Goal: Task Accomplishment & Management: Use online tool/utility

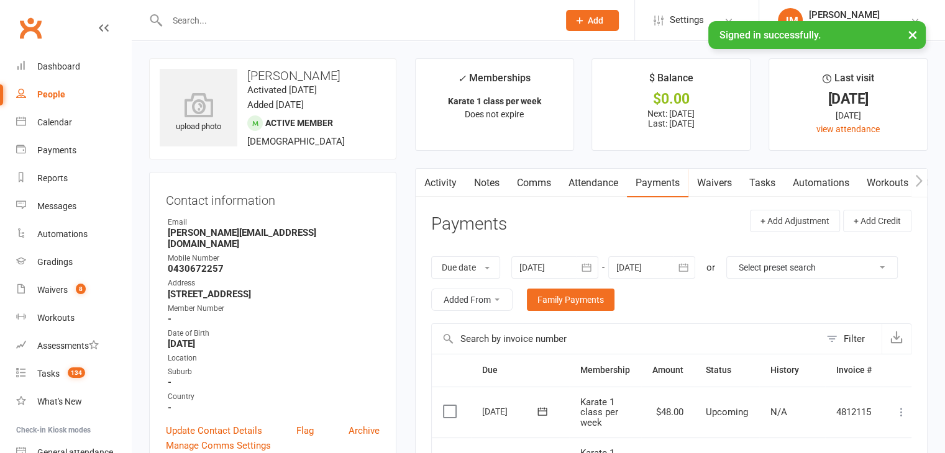
click at [202, 21] on input "text" at bounding box center [356, 20] width 386 height 17
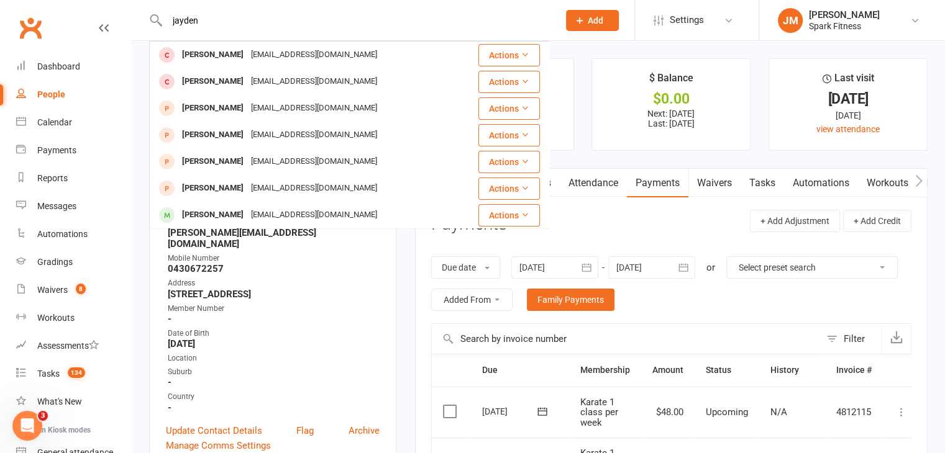
type input "jayden"
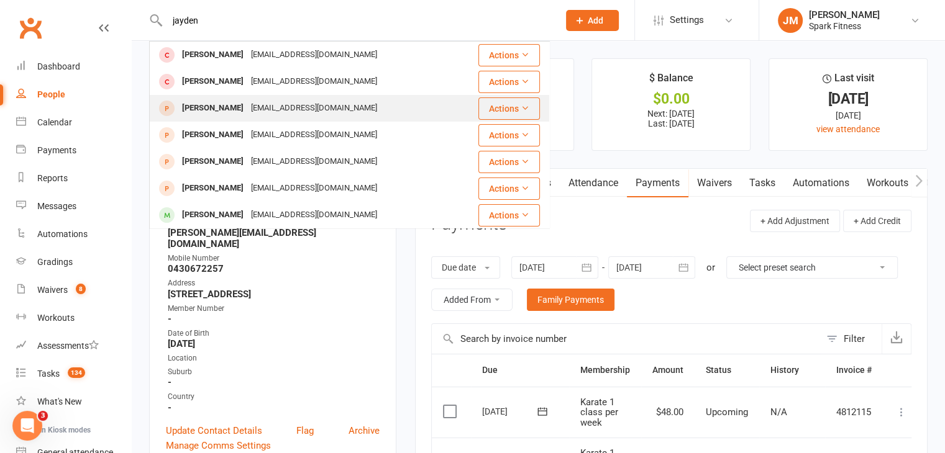
click at [312, 114] on div "[EMAIL_ADDRESS][DOMAIN_NAME]" at bounding box center [314, 108] width 134 height 18
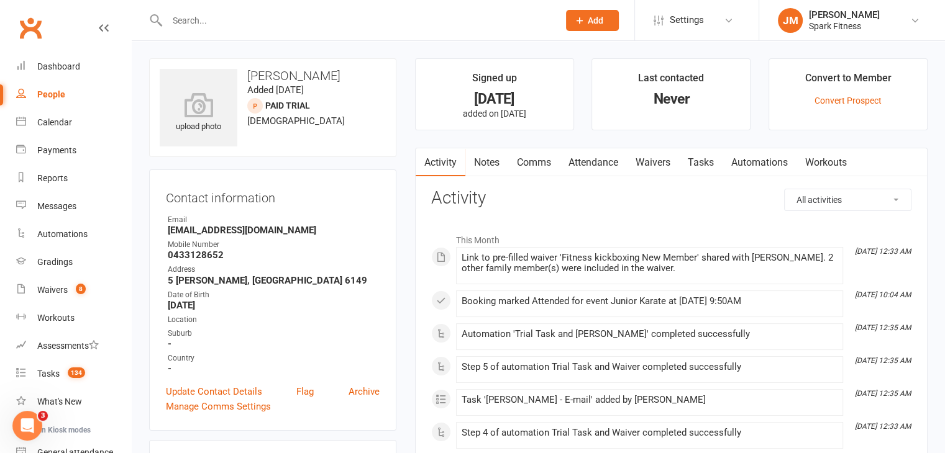
click at [591, 159] on link "Attendance" at bounding box center [593, 162] width 67 height 29
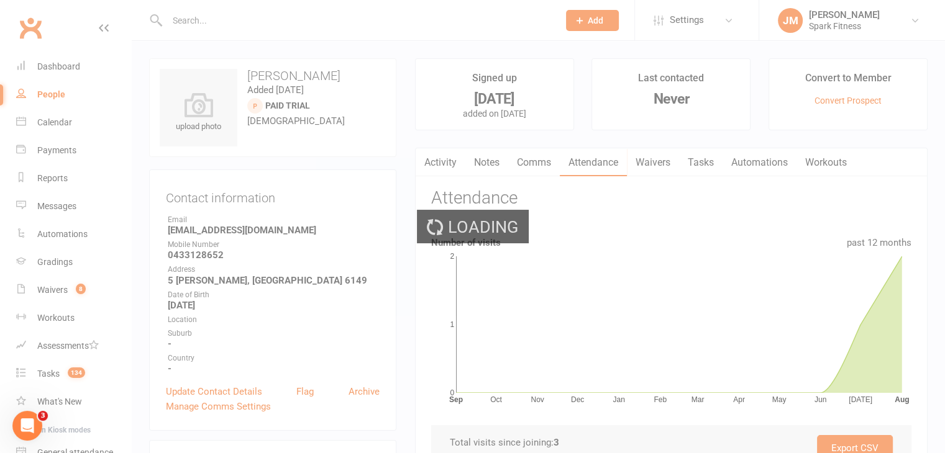
scroll to position [17, 0]
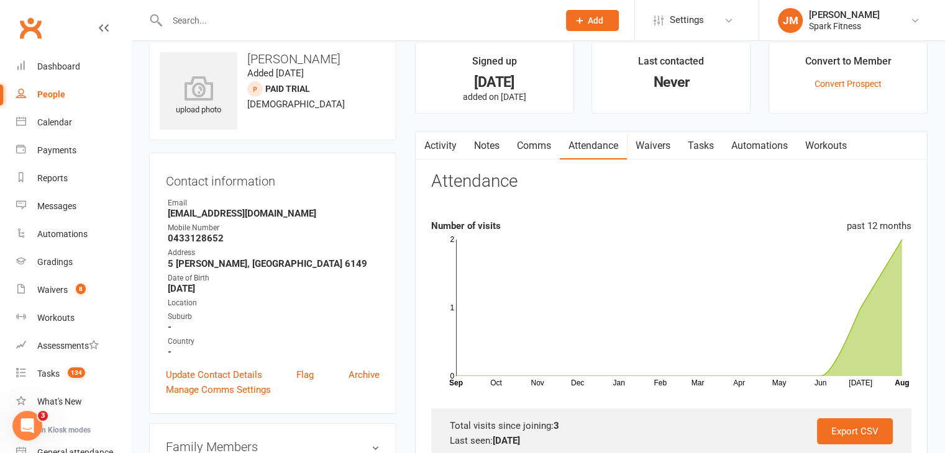
drag, startPoint x: 371, startPoint y: 265, endPoint x: 164, endPoint y: 267, distance: 206.9
click at [164, 267] on div "Contact information Owner Email [EMAIL_ADDRESS][DOMAIN_NAME] Mobile Number [PHO…" at bounding box center [272, 284] width 247 height 262
copy strong "5 [PERSON_NAME], [GEOGRAPHIC_DATA] 6149"
click at [365, 300] on div "Location" at bounding box center [274, 304] width 212 height 12
click at [213, 21] on input "text" at bounding box center [356, 20] width 386 height 17
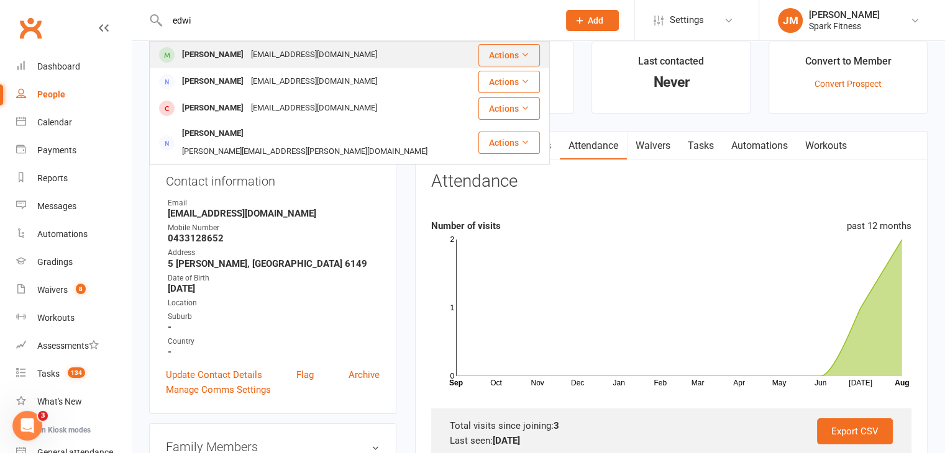
type input "edwi"
click at [247, 50] on div "[EMAIL_ADDRESS][DOMAIN_NAME]" at bounding box center [314, 55] width 134 height 18
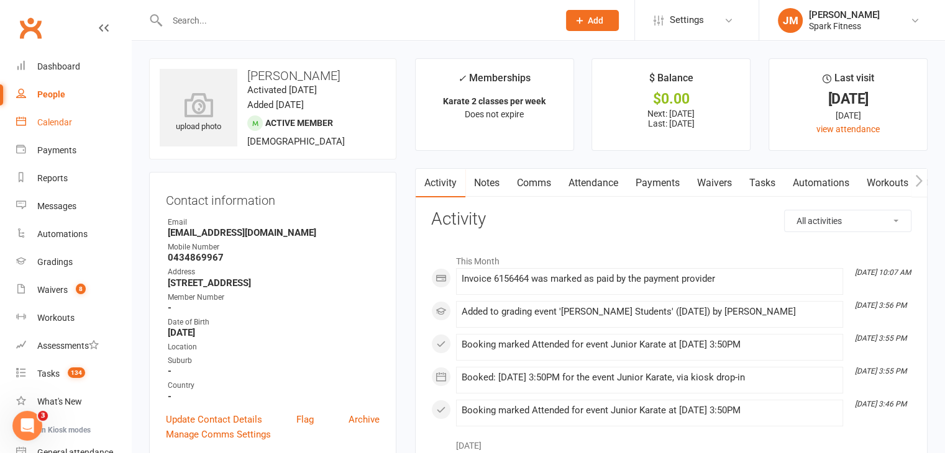
click at [55, 127] on div "Calendar" at bounding box center [54, 122] width 35 height 10
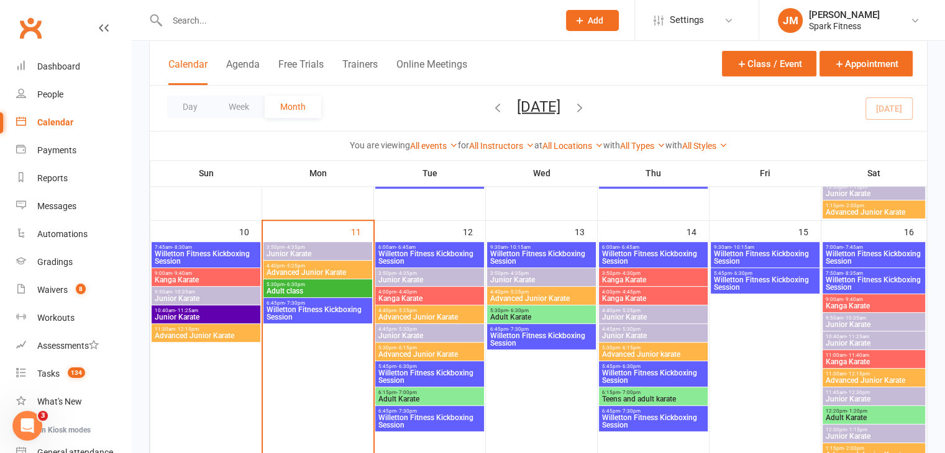
scroll to position [497, 0]
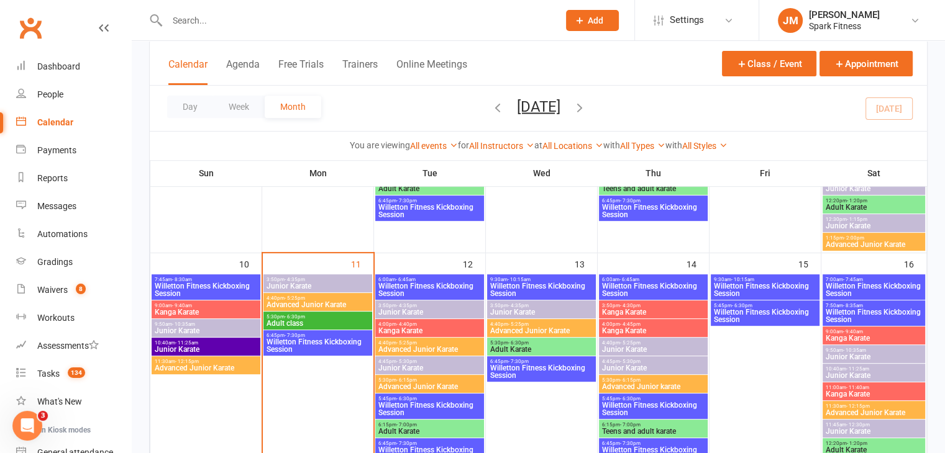
click at [329, 280] on span "3:50pm - 4:35pm" at bounding box center [318, 280] width 104 height 6
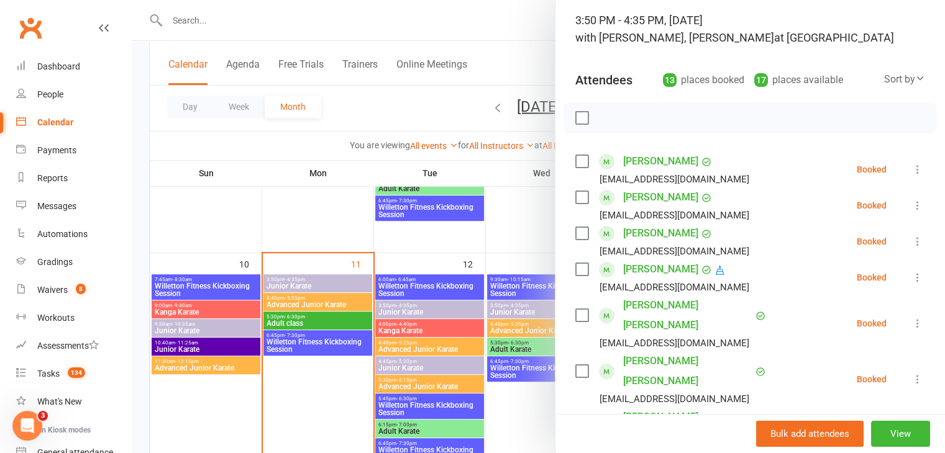
scroll to position [0, 0]
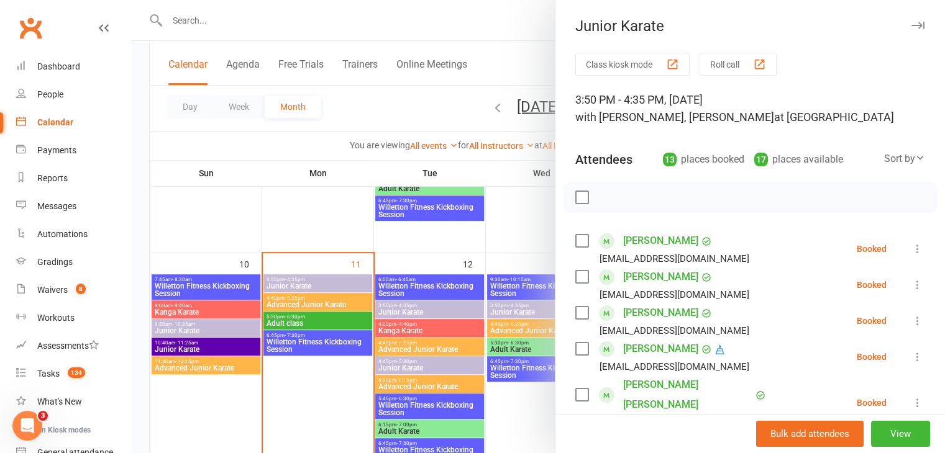
click at [575, 241] on label at bounding box center [581, 241] width 12 height 12
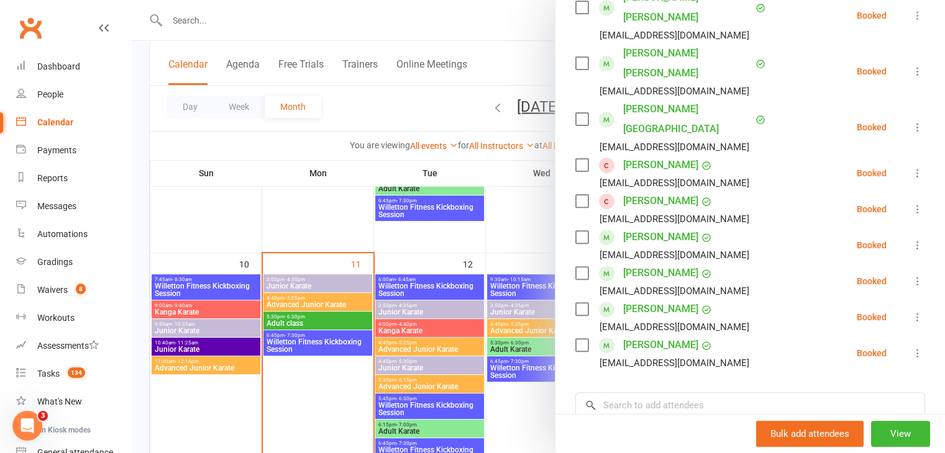
scroll to position [389, 0]
click at [575, 266] on label at bounding box center [581, 272] width 12 height 12
click at [578, 302] on label at bounding box center [581, 308] width 12 height 12
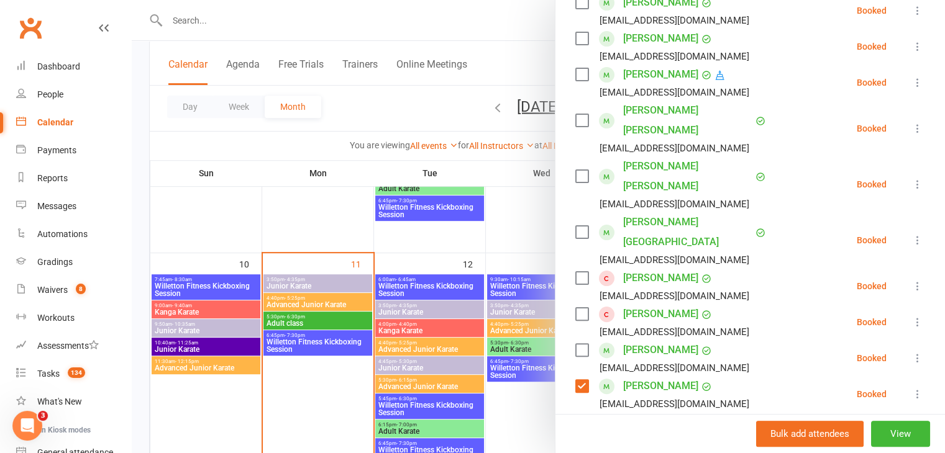
scroll to position [268, 0]
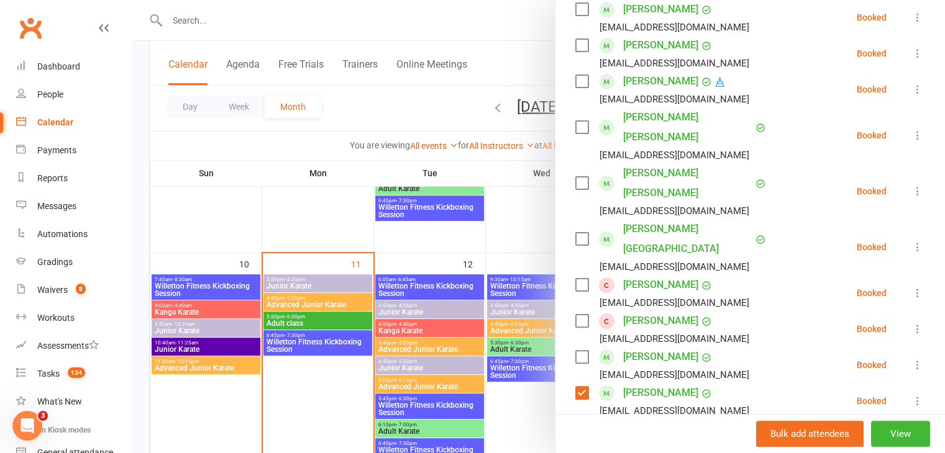
click at [577, 177] on label at bounding box center [581, 183] width 12 height 12
click at [575, 121] on label at bounding box center [581, 127] width 12 height 12
click at [576, 82] on label at bounding box center [581, 81] width 12 height 12
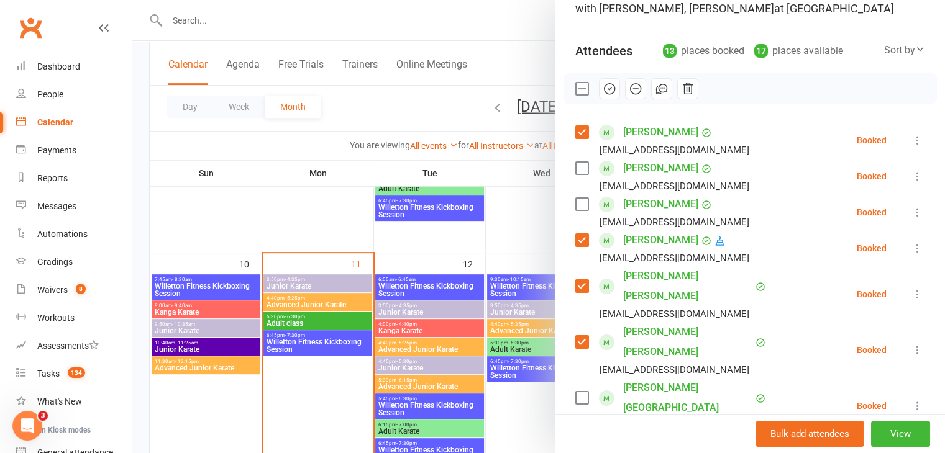
scroll to position [107, 0]
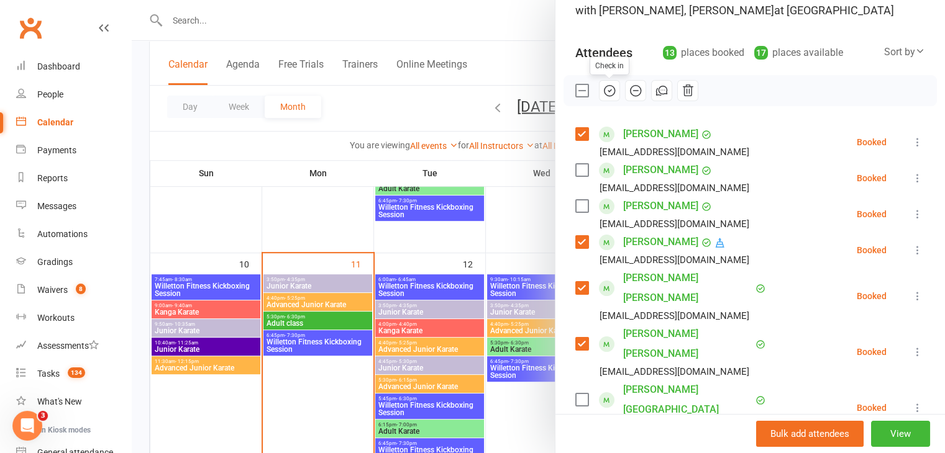
click at [606, 93] on icon "button" at bounding box center [610, 91] width 14 height 14
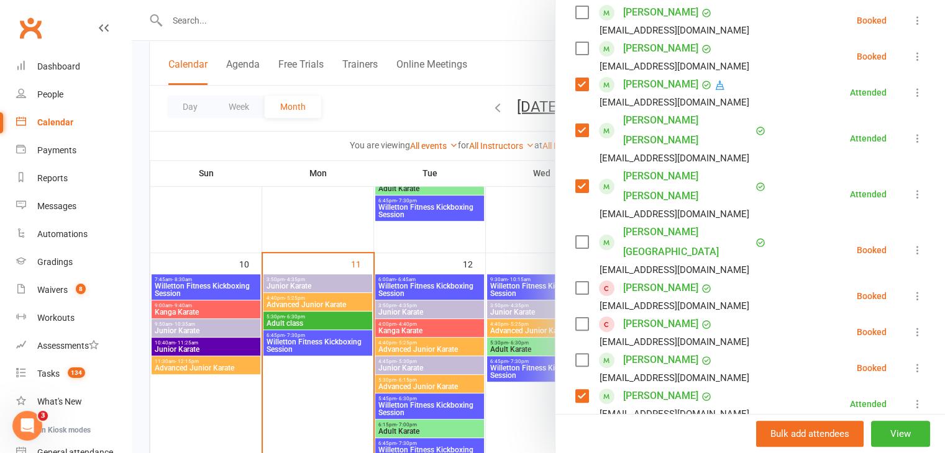
scroll to position [266, 0]
